Goal: Transaction & Acquisition: Book appointment/travel/reservation

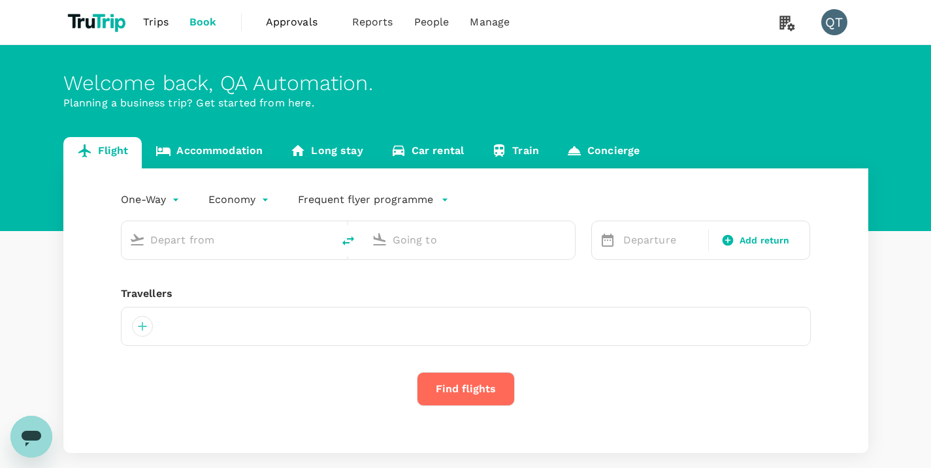
type input "Singapore Changi (SIN)"
type input "Kuala Lumpur Intl ([GEOGRAPHIC_DATA])"
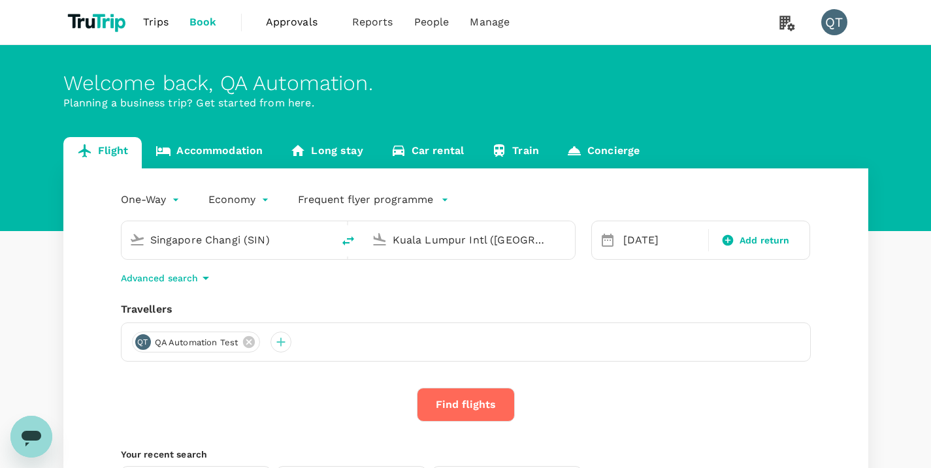
click at [478, 398] on button "Find flights" at bounding box center [466, 405] width 98 height 34
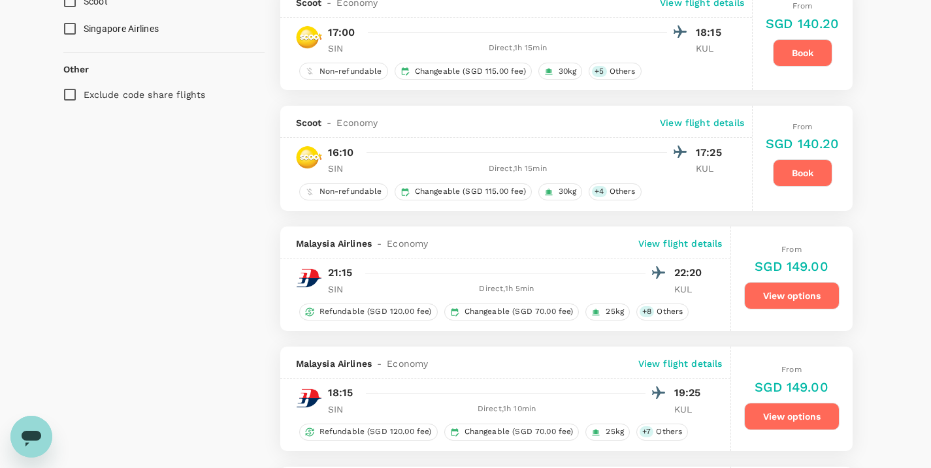
scroll to position [672, 0]
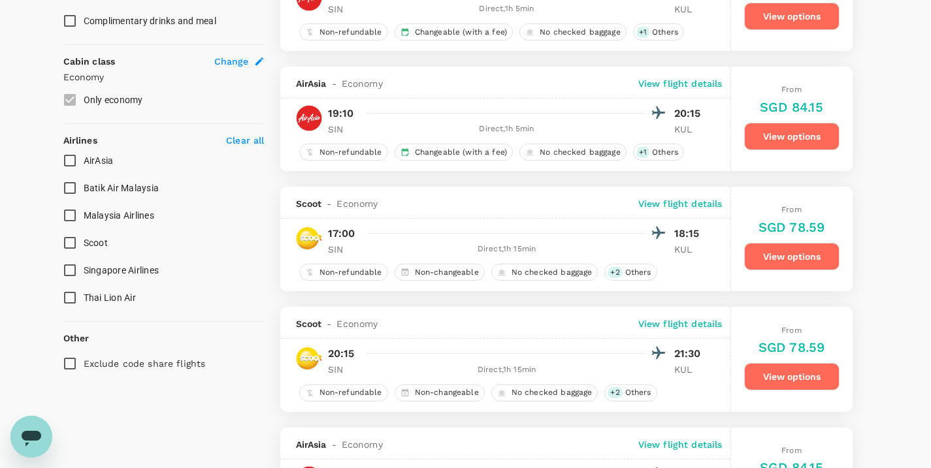
click at [67, 266] on input "Singapore Airlines" at bounding box center [69, 270] width 27 height 27
checkbox input "true"
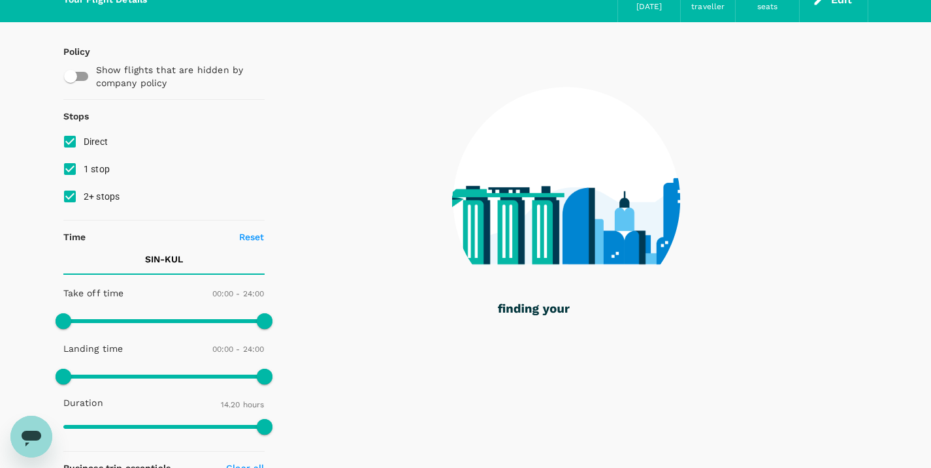
scroll to position [0, 0]
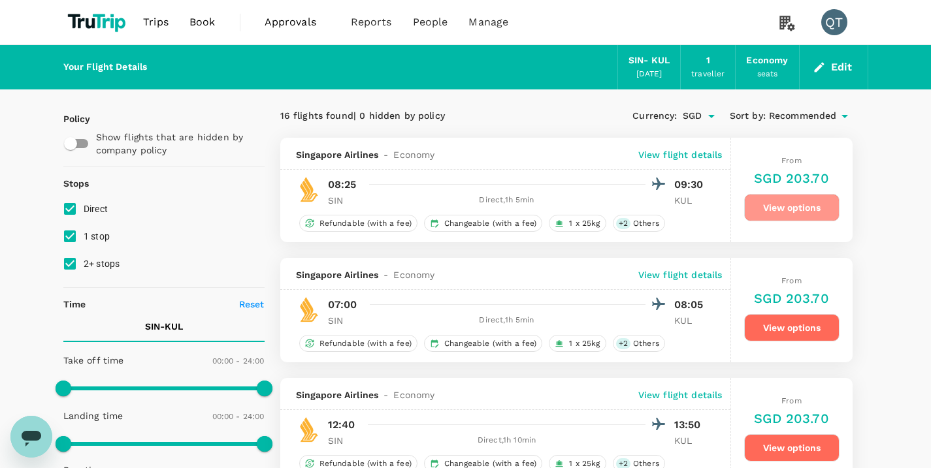
click at [780, 204] on button "View options" at bounding box center [791, 207] width 95 height 27
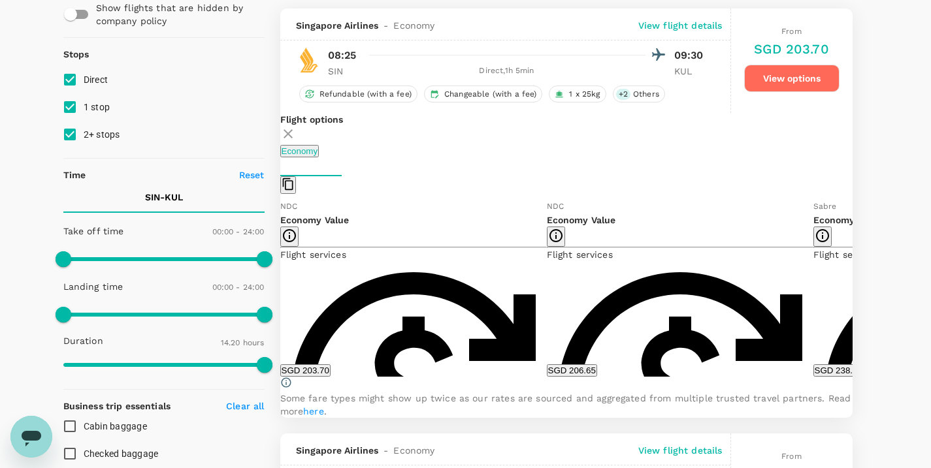
scroll to position [138, 0]
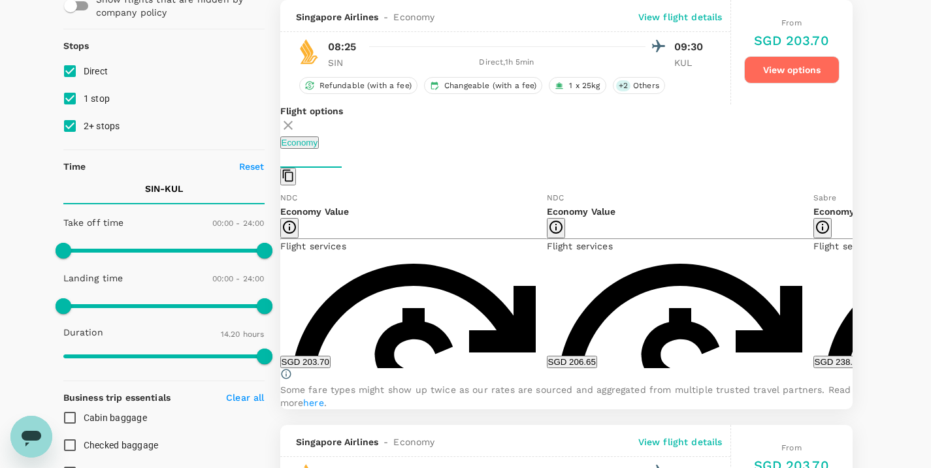
click at [296, 122] on icon at bounding box center [288, 126] width 16 height 16
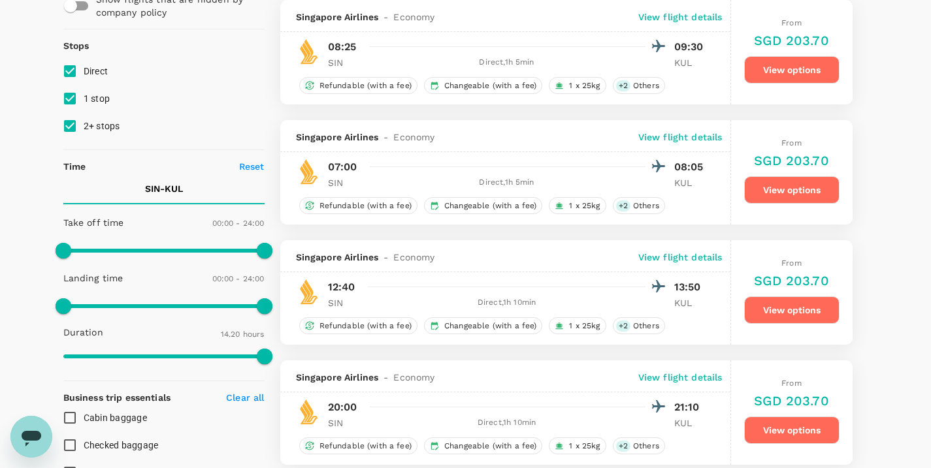
scroll to position [119, 0]
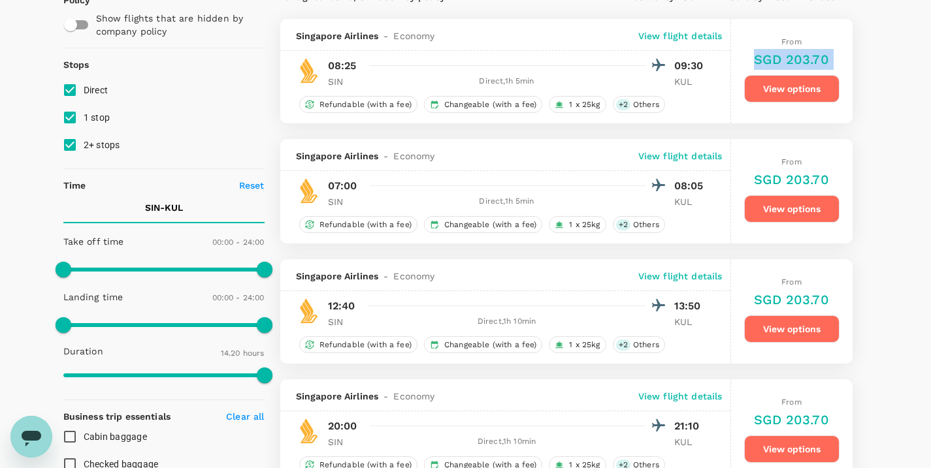
drag, startPoint x: 756, startPoint y: 57, endPoint x: 839, endPoint y: 65, distance: 83.4
click at [839, 65] on div "From SGD 203.70 View options" at bounding box center [791, 71] width 95 height 105
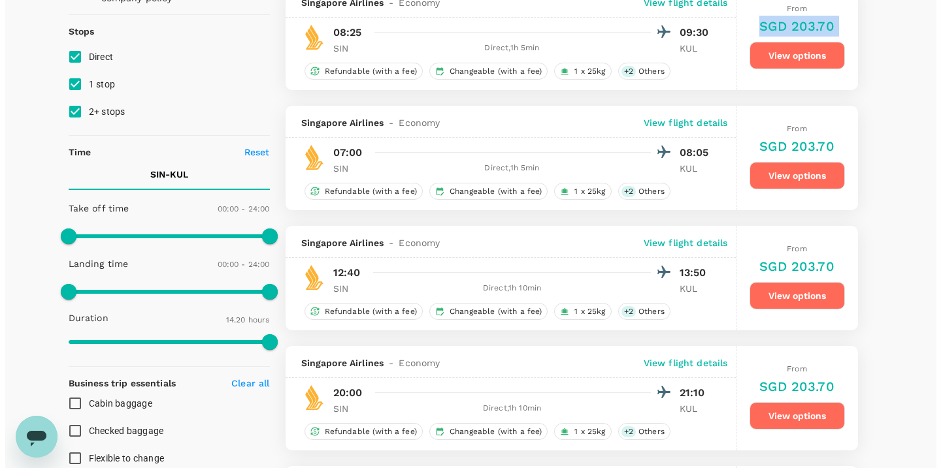
scroll to position [45, 0]
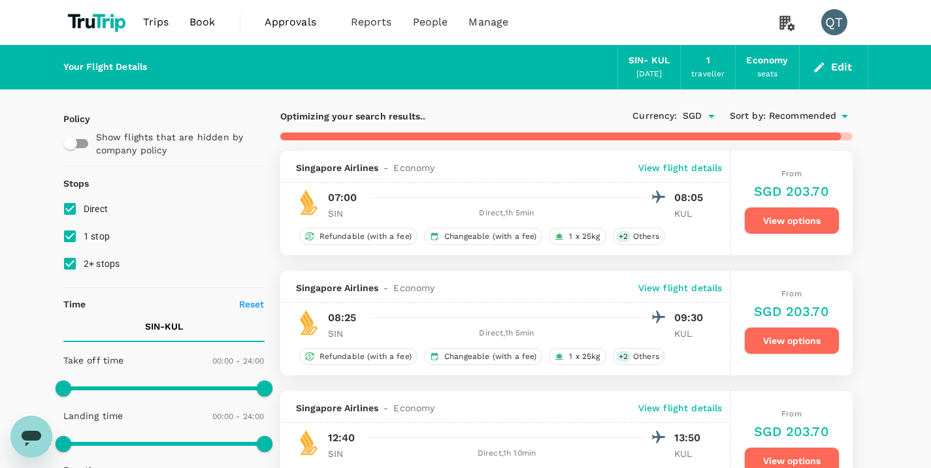
checkbox input "false"
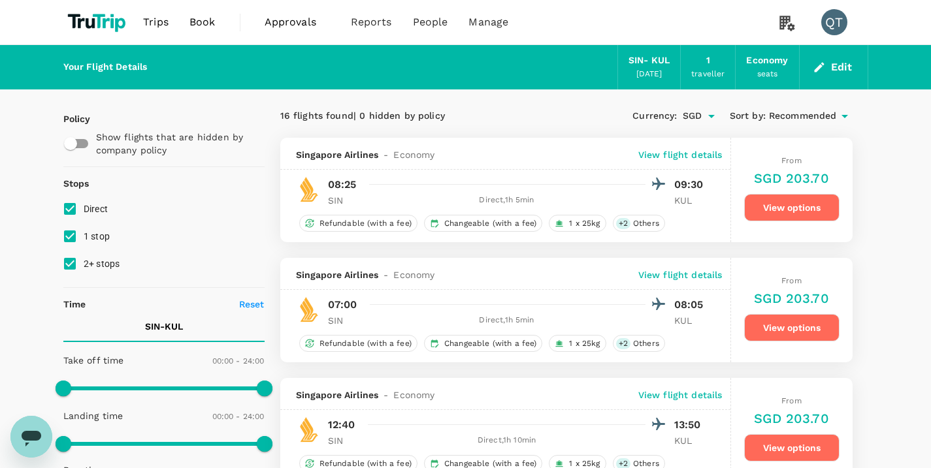
click at [74, 241] on input "1 stop" at bounding box center [69, 236] width 27 height 27
checkbox input "false"
click at [75, 264] on input "2+ stops" at bounding box center [69, 263] width 27 height 27
checkbox input "false"
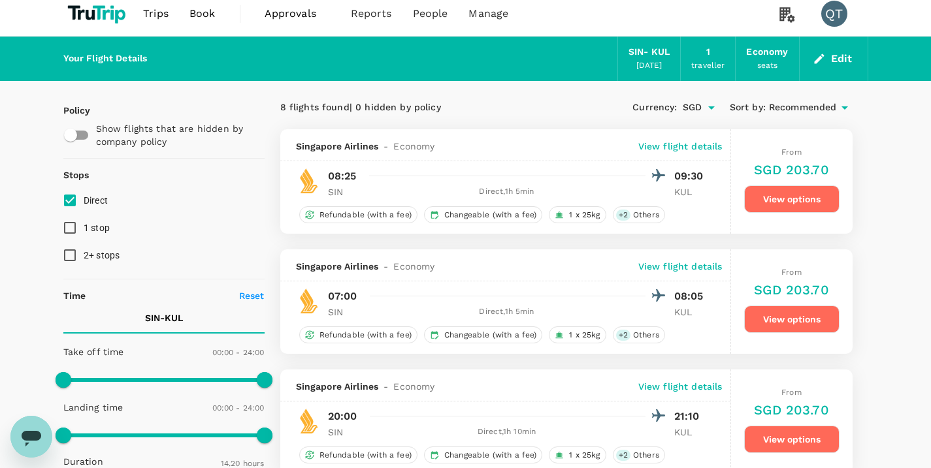
scroll to position [3, 0]
